Goal: Check status: Check status

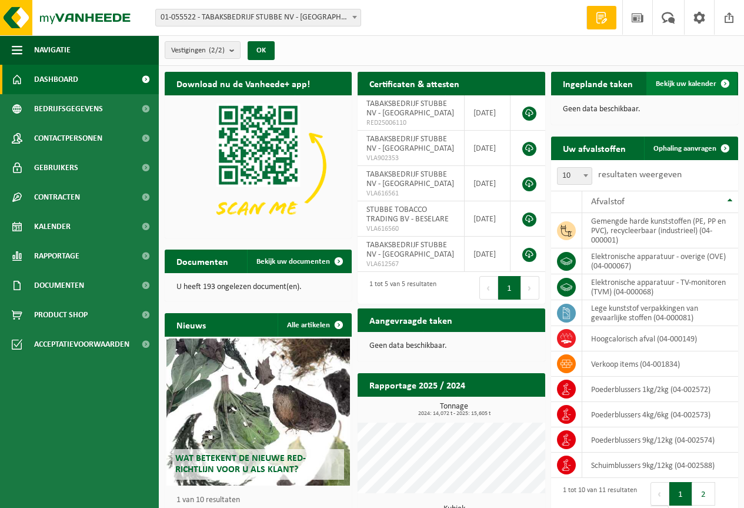
click at [685, 82] on span "Bekijk uw kalender" at bounding box center [686, 84] width 61 height 8
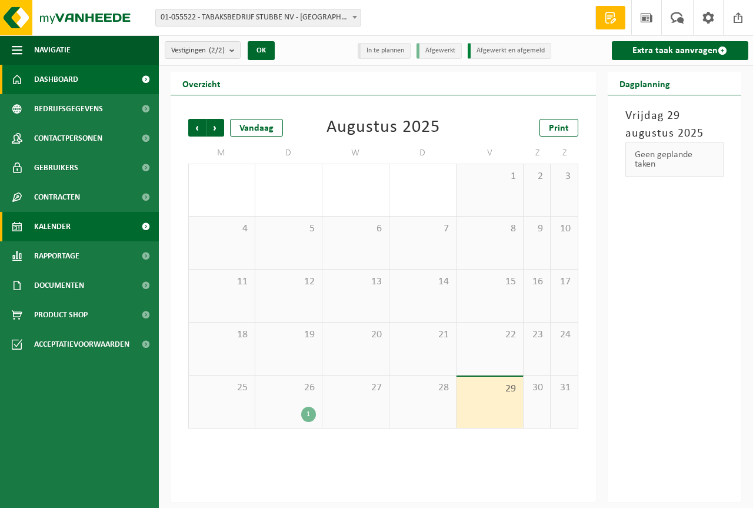
click at [72, 79] on span "Dashboard" at bounding box center [56, 79] width 44 height 29
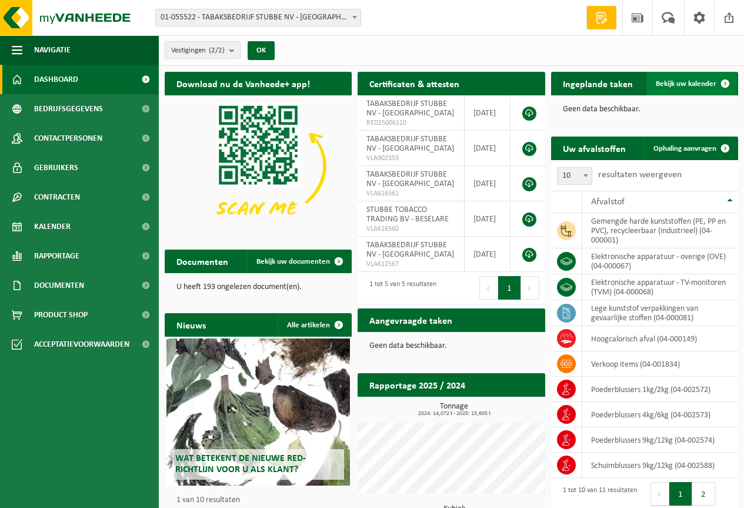
click at [675, 86] on span "Bekijk uw kalender" at bounding box center [686, 84] width 61 height 8
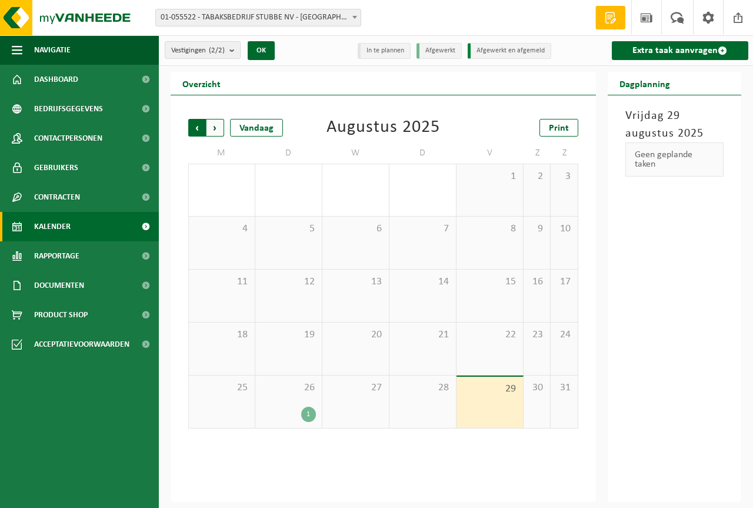
click at [206, 129] on span "Volgende" at bounding box center [215, 128] width 18 height 18
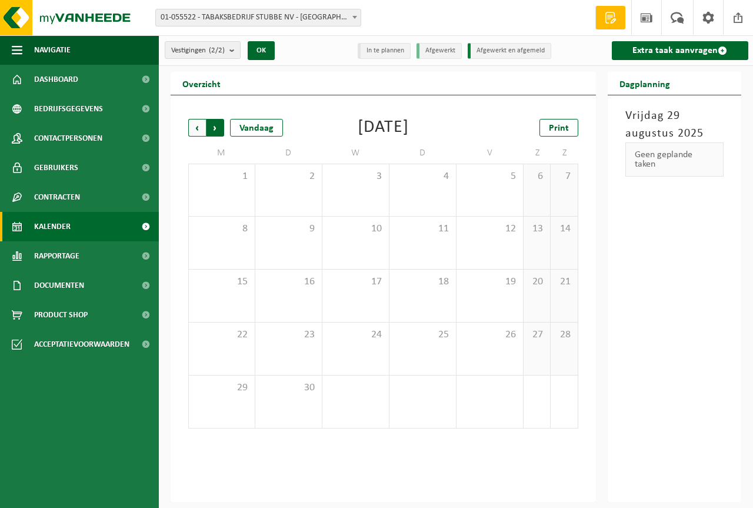
click at [198, 129] on span "Vorige" at bounding box center [197, 128] width 18 height 18
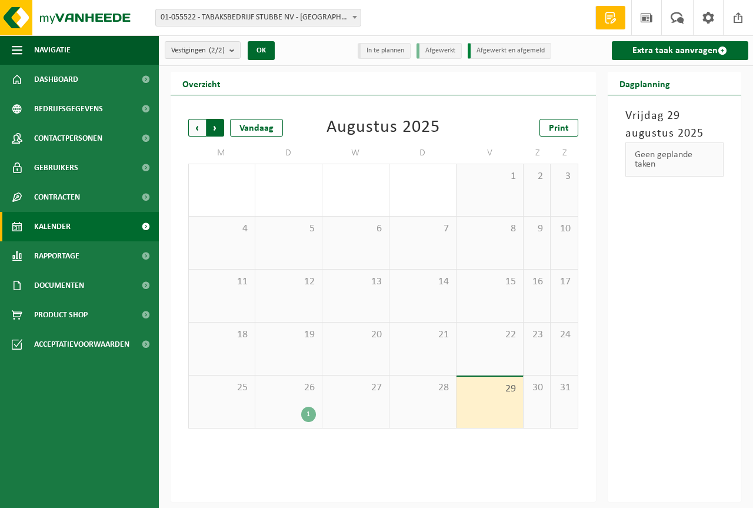
click at [194, 126] on span "Vorige" at bounding box center [197, 128] width 18 height 18
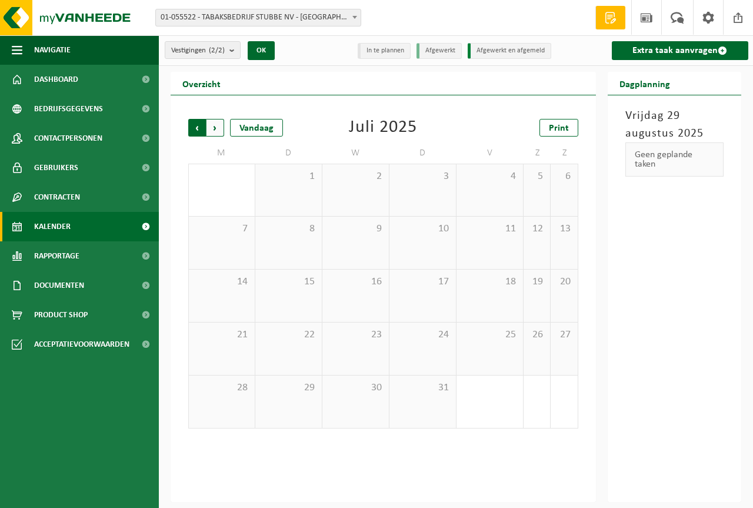
click at [220, 126] on span "Volgende" at bounding box center [215, 128] width 18 height 18
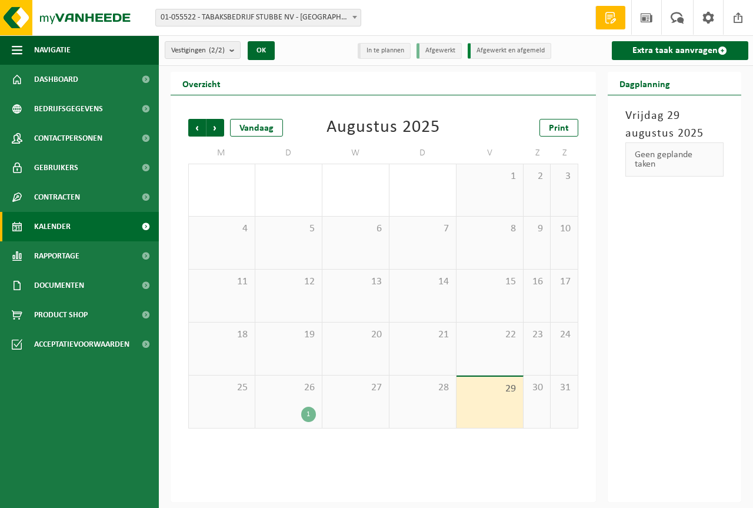
click at [220, 126] on span "Volgende" at bounding box center [215, 128] width 18 height 18
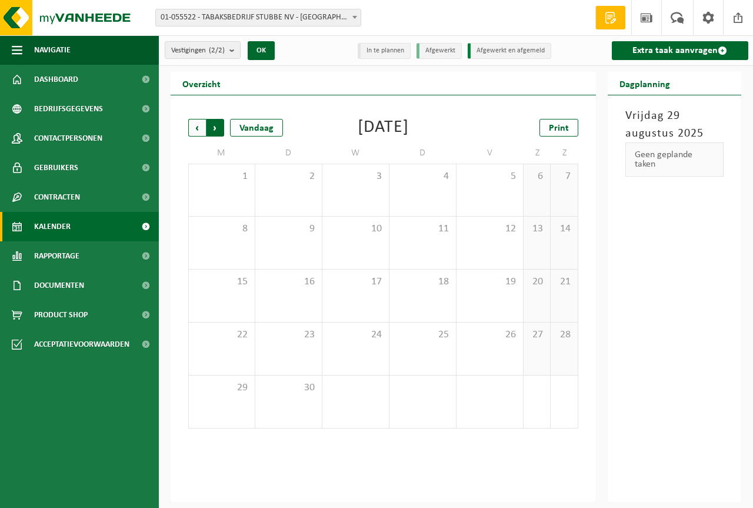
click at [201, 127] on span "Vorige" at bounding box center [197, 128] width 18 height 18
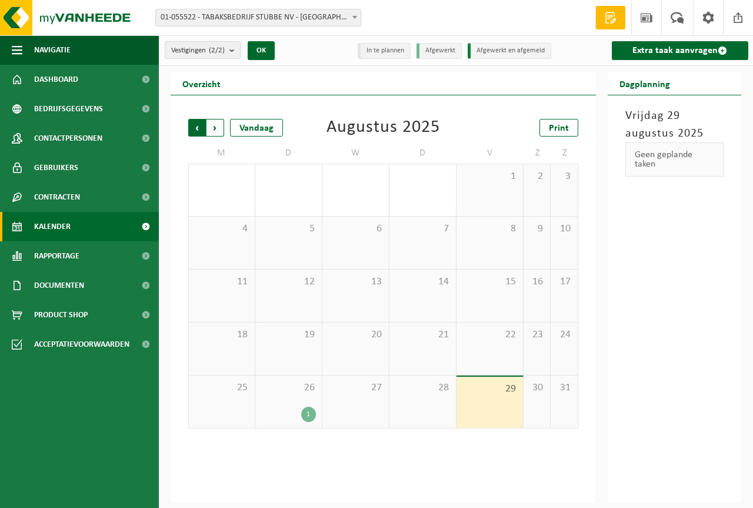
click at [215, 127] on span "Volgende" at bounding box center [215, 128] width 18 height 18
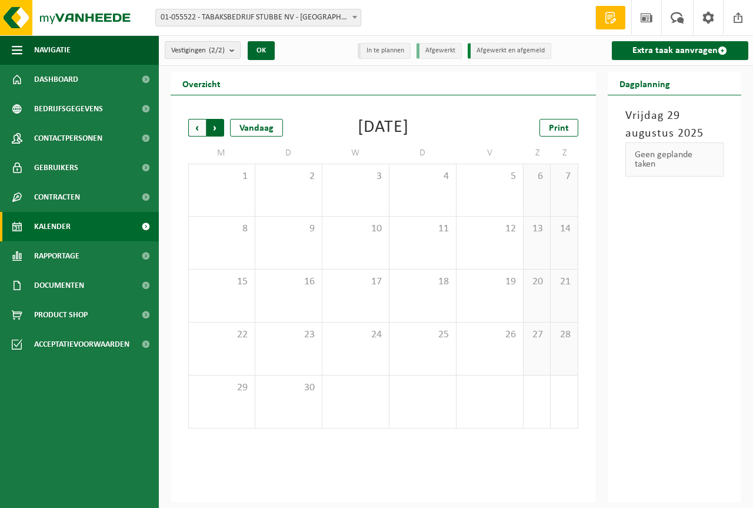
click at [198, 126] on span "Vorige" at bounding box center [197, 128] width 18 height 18
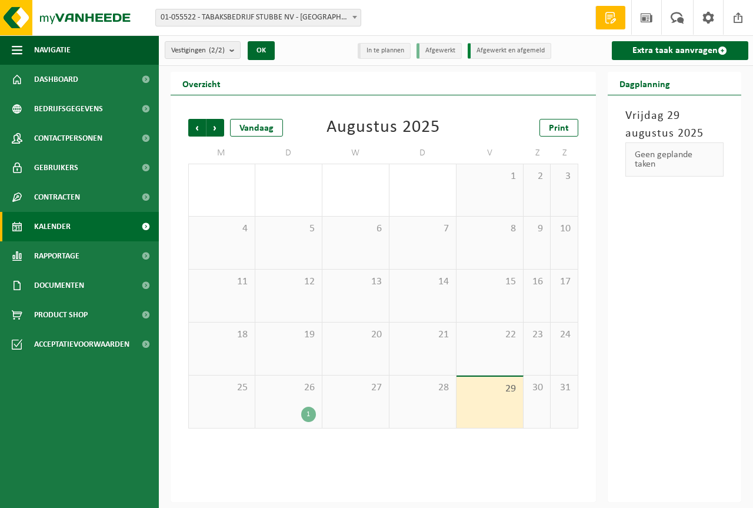
click at [381, 50] on li "In te plannen" at bounding box center [384, 51] width 53 height 16
click at [431, 51] on li "Afgewerkt" at bounding box center [438, 51] width 45 height 16
click at [744, 346] on div "Dagplanning Vrijdag 29 augustus 2025 Geen geplande taken" at bounding box center [675, 287] width 146 height 430
click at [734, 12] on span at bounding box center [738, 17] width 18 height 35
